Goal: Transaction & Acquisition: Subscribe to service/newsletter

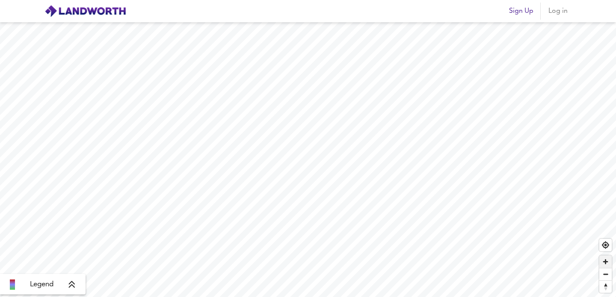
click at [604, 262] on span "Zoom in" at bounding box center [605, 261] width 12 height 12
click at [69, 285] on icon at bounding box center [72, 284] width 8 height 9
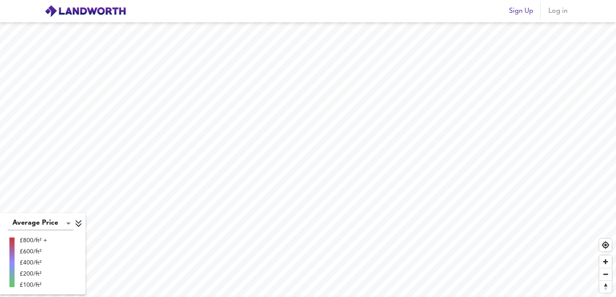
click at [528, 13] on span "Sign Up" at bounding box center [521, 11] width 24 height 12
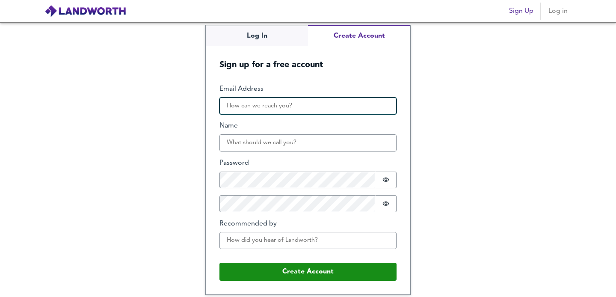
click at [239, 112] on input "Email Address" at bounding box center [307, 106] width 177 height 17
type input "[EMAIL_ADDRESS][DOMAIN_NAME]"
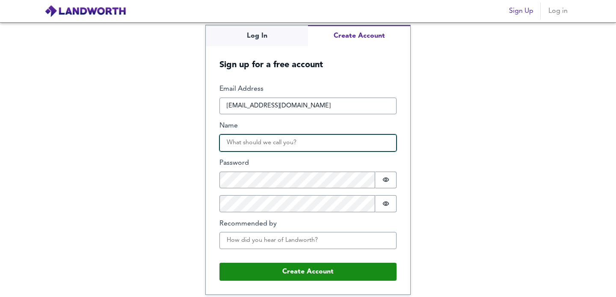
type input "[PERSON_NAME]"
